Goal: Register for event/course: Sign up to attend an event or enroll in a course

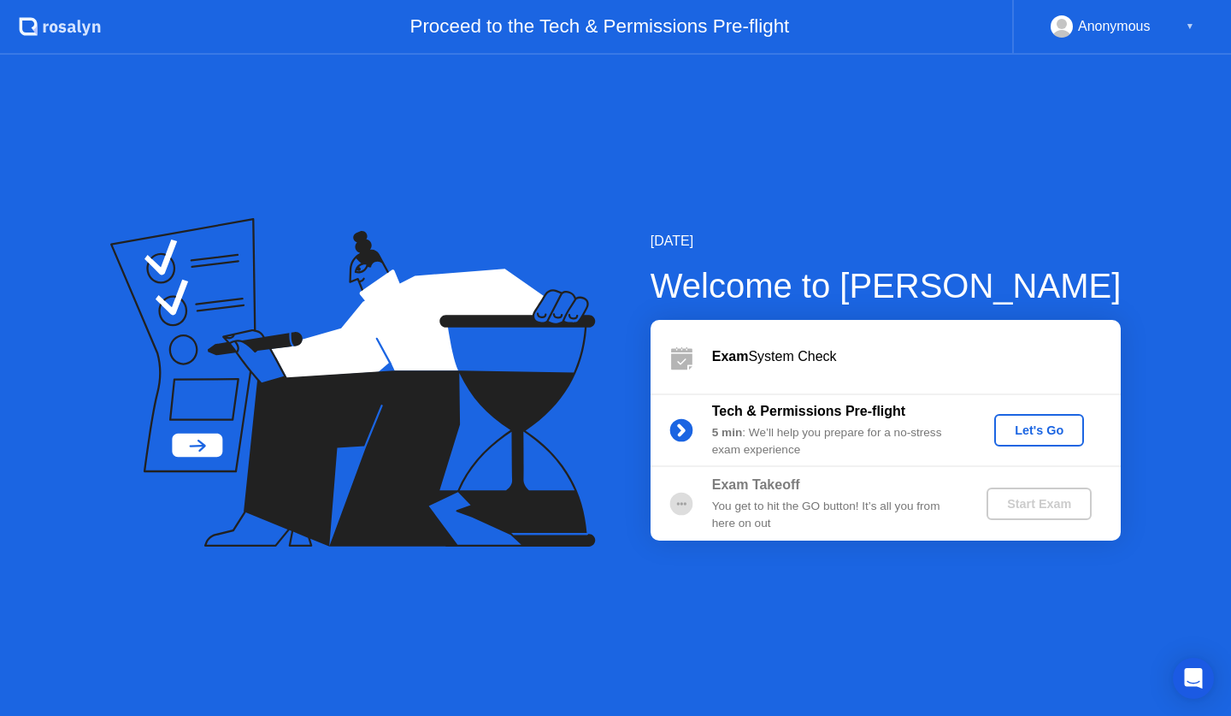
click at [1034, 423] on div "Let's Go" at bounding box center [1039, 430] width 76 height 14
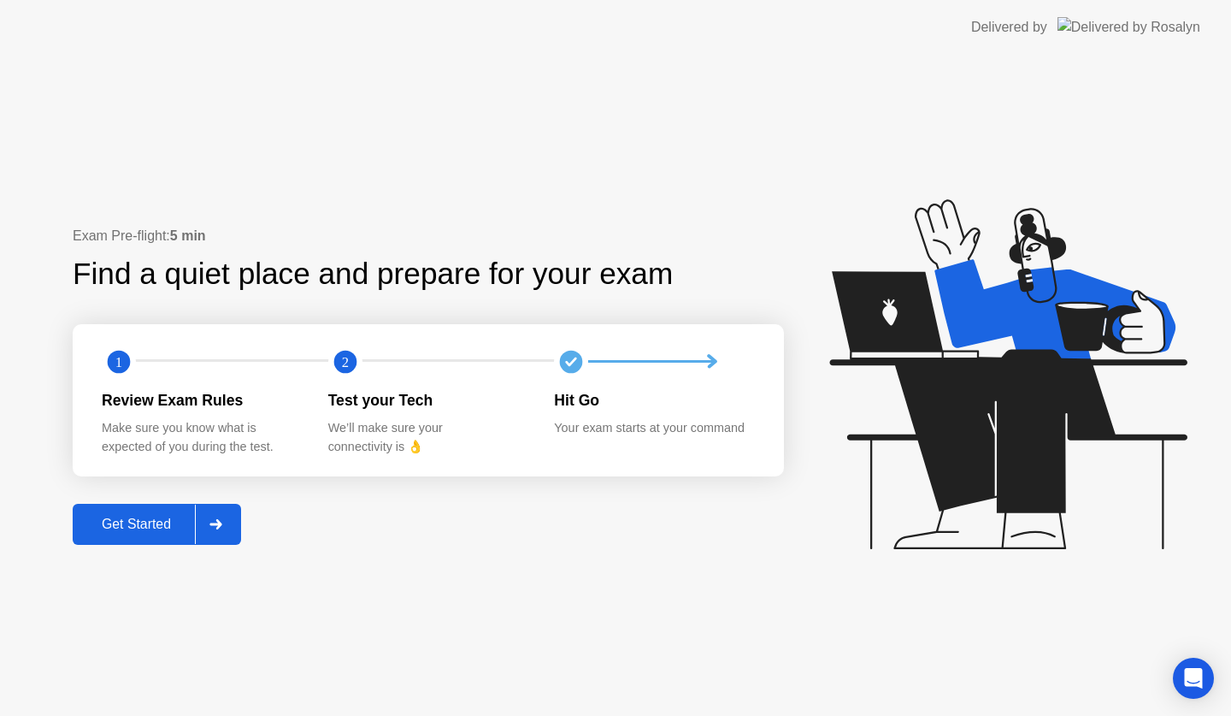
click at [206, 521] on div at bounding box center [215, 523] width 41 height 39
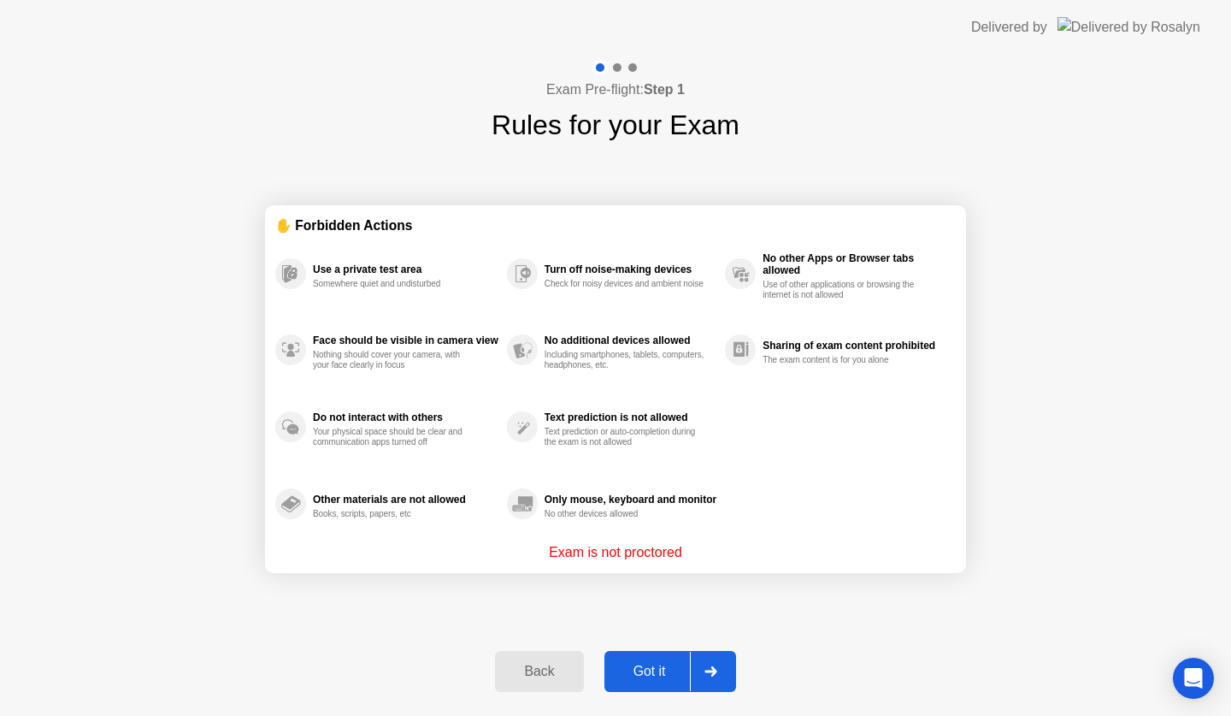
click at [652, 658] on button "Got it" at bounding box center [671, 671] width 132 height 41
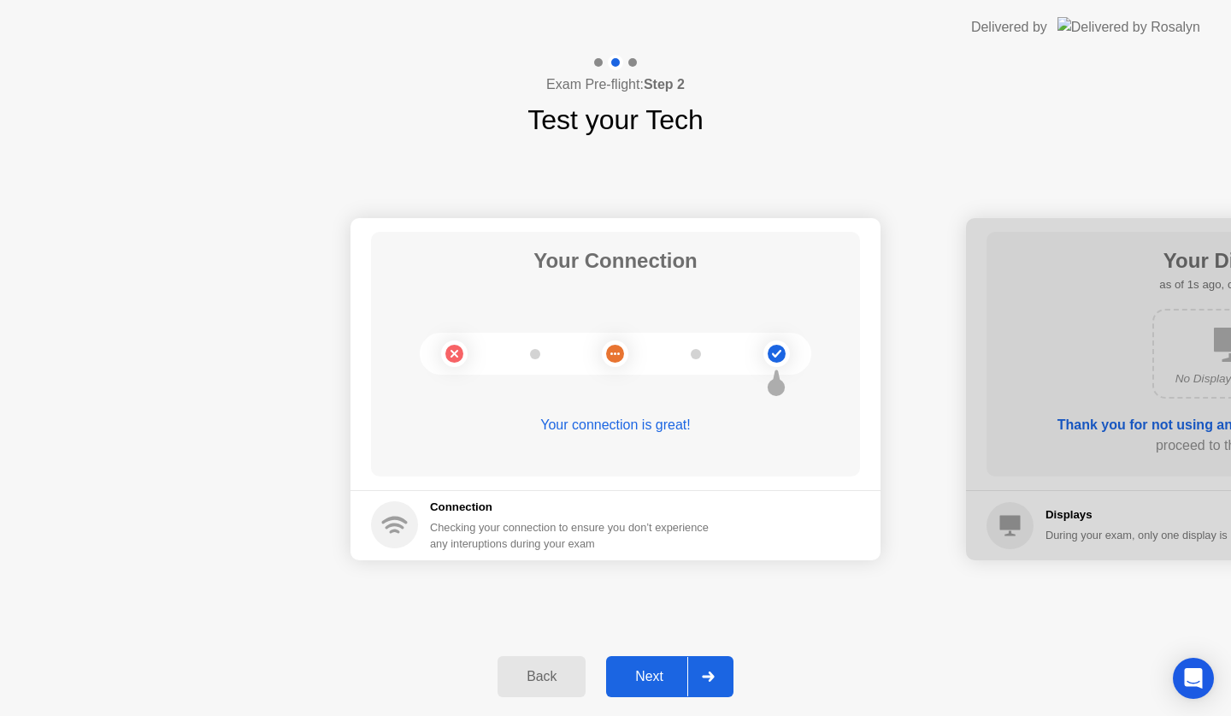
click at [659, 676] on div "Next" at bounding box center [649, 676] width 76 height 15
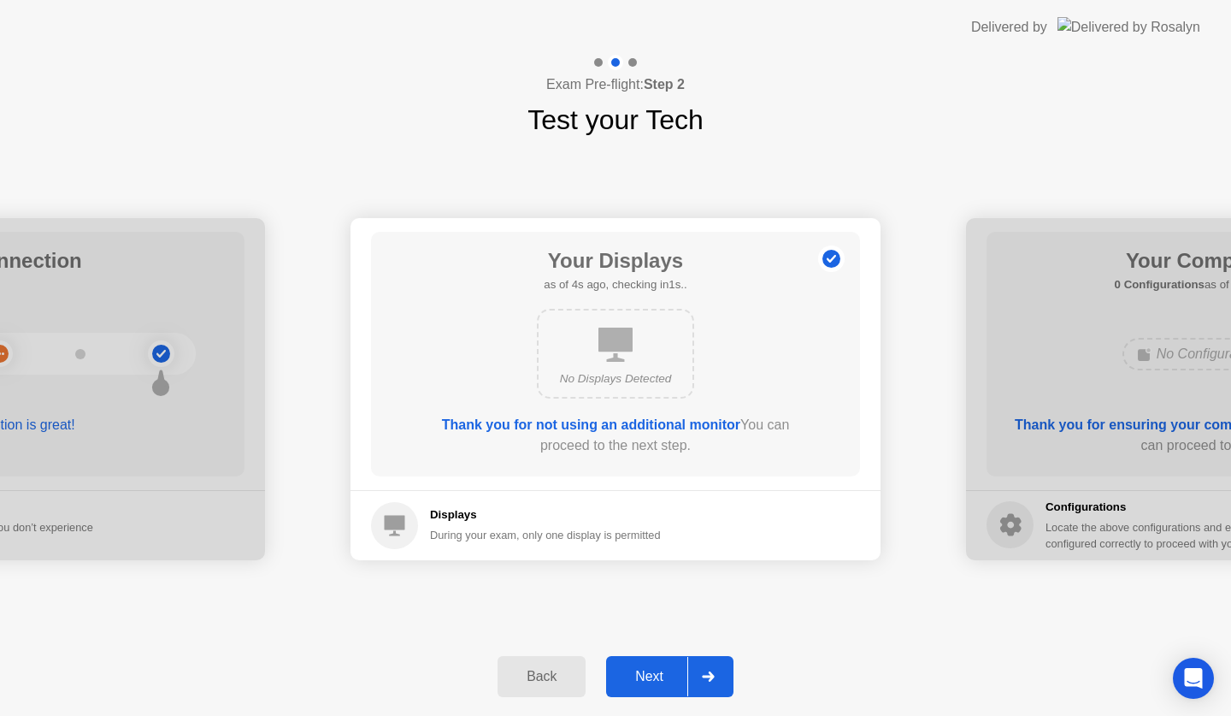
click at [646, 669] on div "Next" at bounding box center [649, 676] width 76 height 15
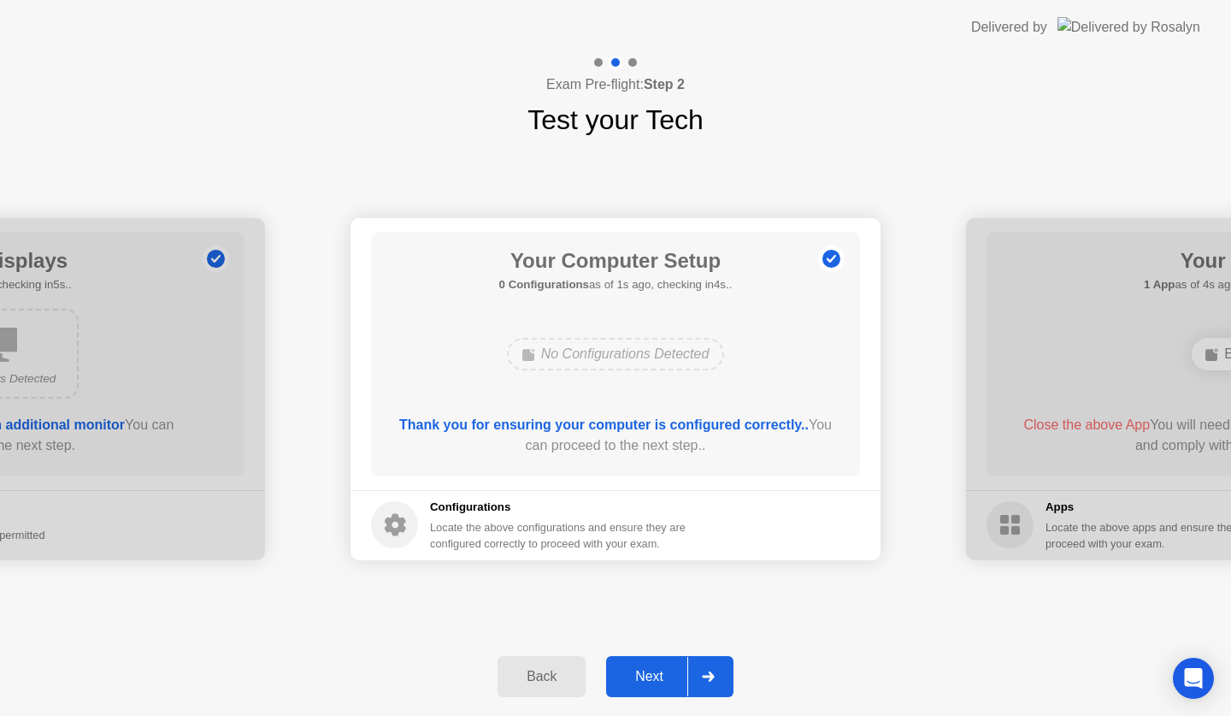
click at [646, 669] on div "Next" at bounding box center [649, 676] width 76 height 15
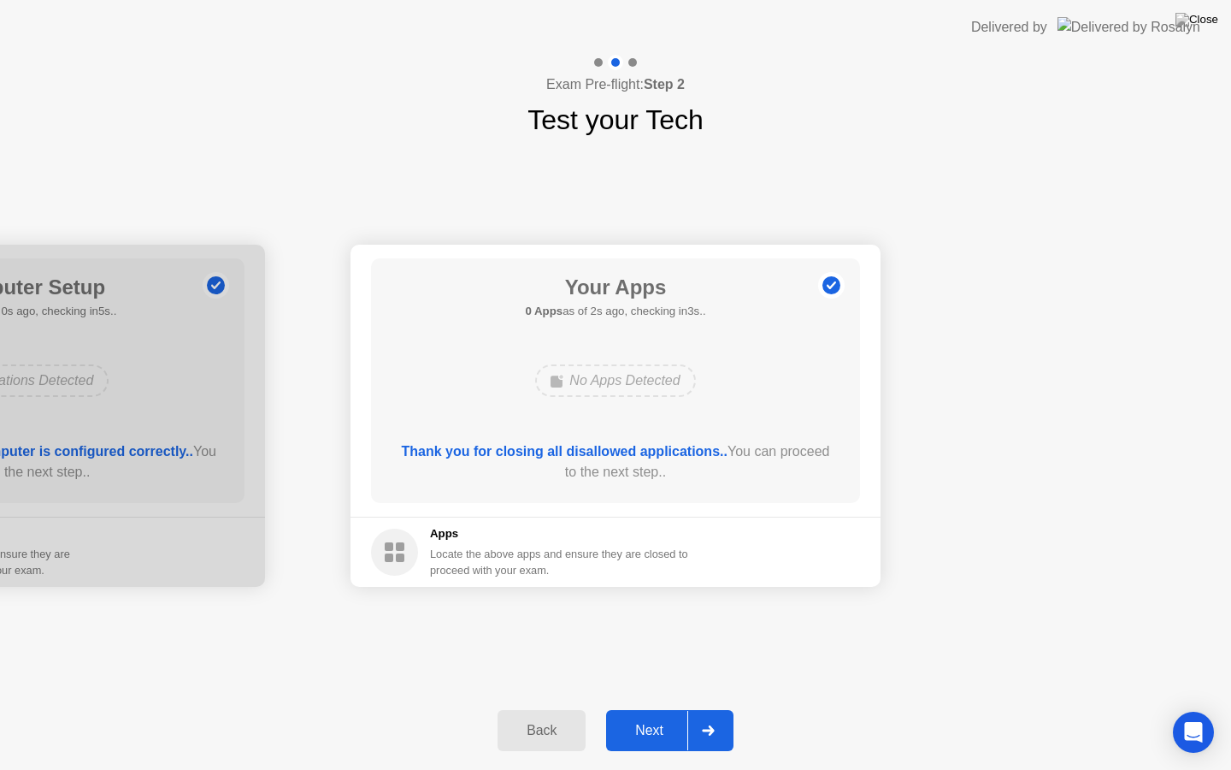
click at [646, 715] on div "Next" at bounding box center [649, 730] width 76 height 15
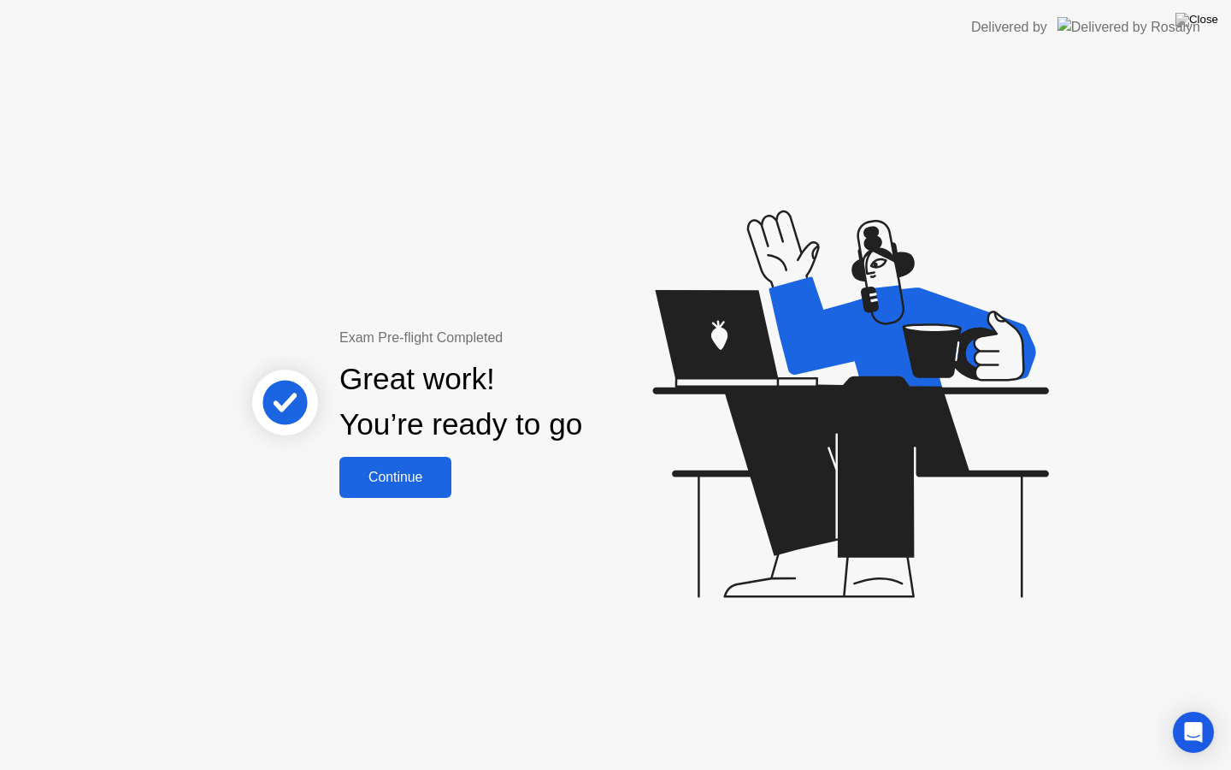
click at [427, 480] on div "Continue" at bounding box center [396, 476] width 102 height 15
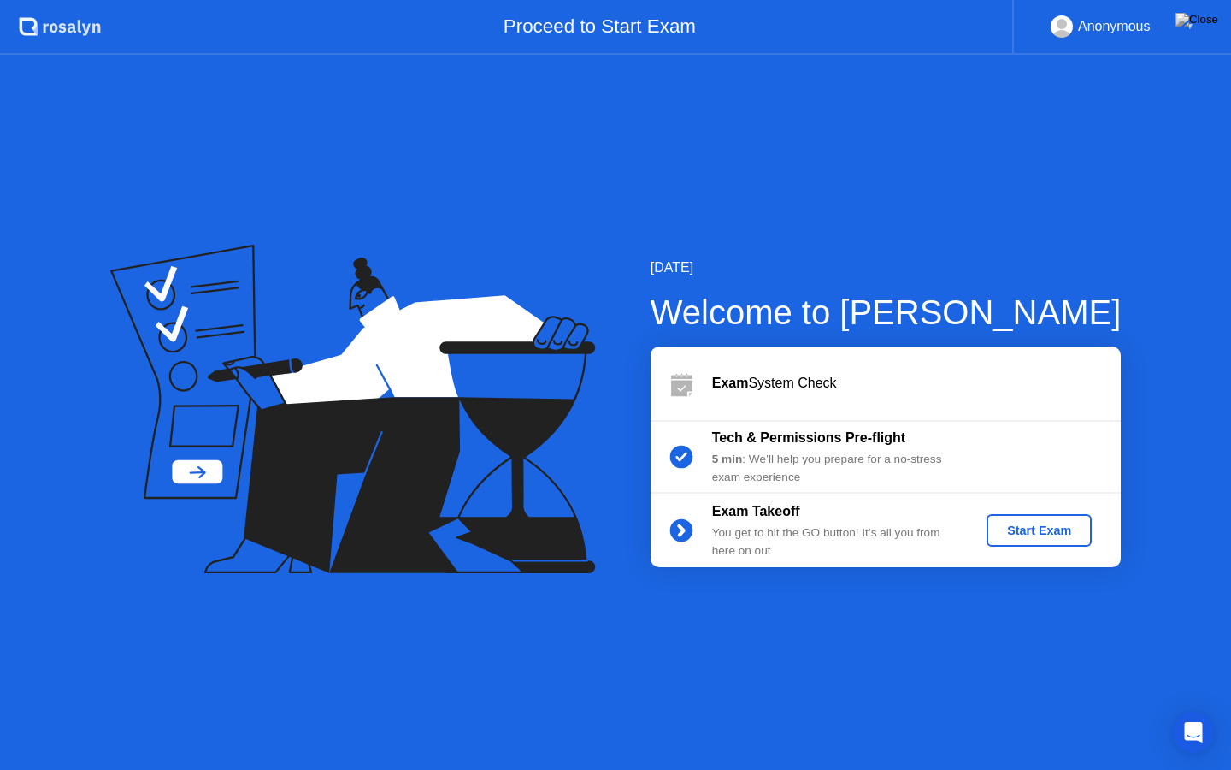
click at [1012, 531] on div "Start Exam" at bounding box center [1039, 530] width 91 height 14
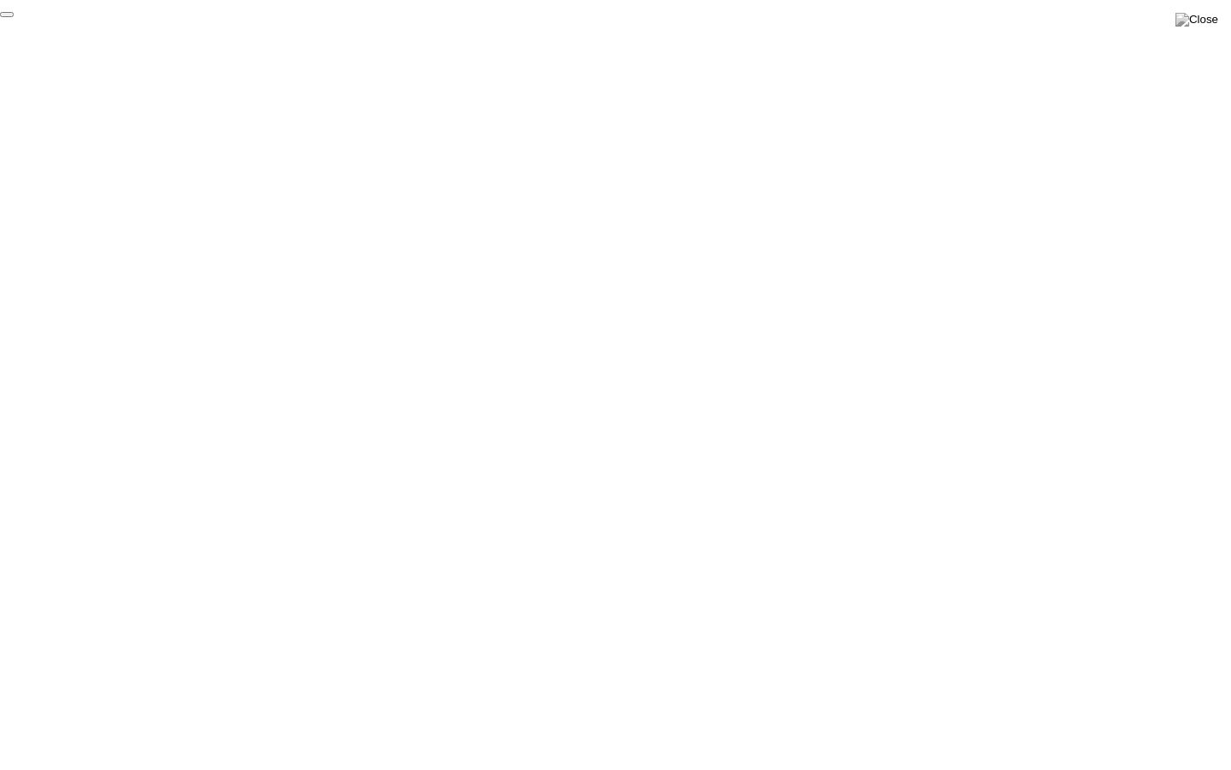
click div "End Proctoring Session"
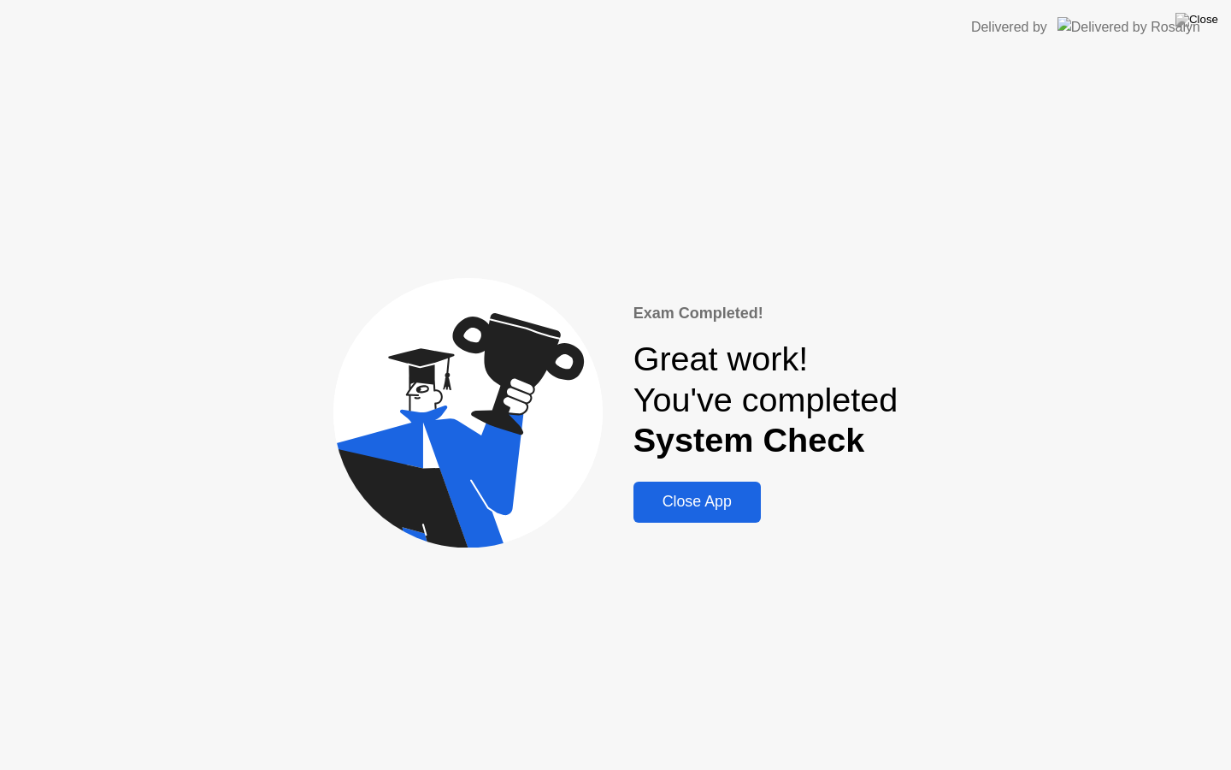
click at [708, 510] on div "Close App" at bounding box center [697, 502] width 117 height 18
